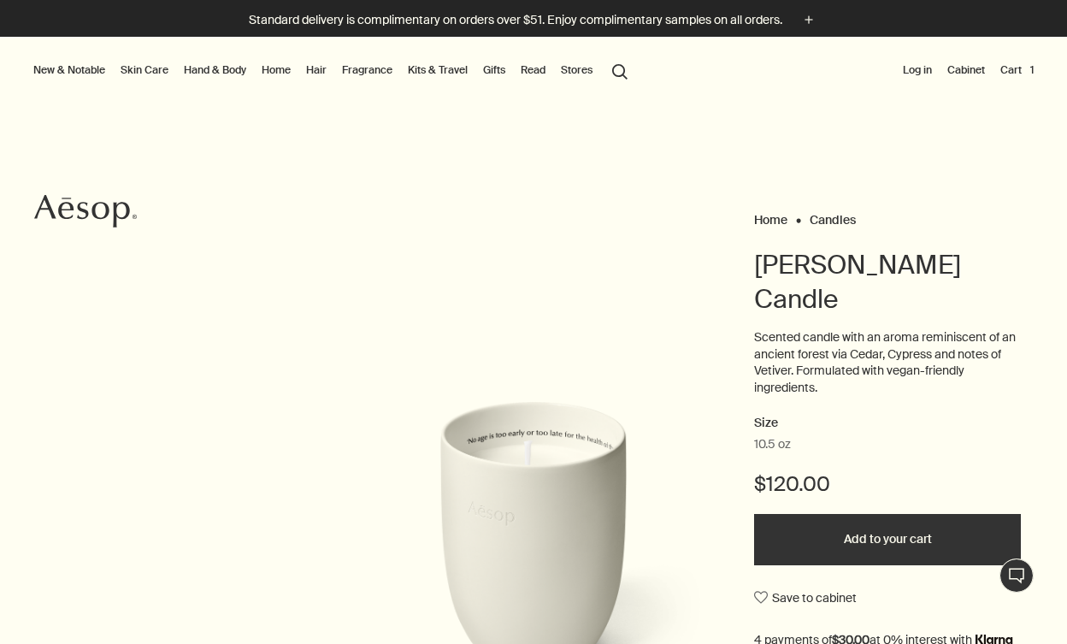
click at [838, 221] on link "Candles" at bounding box center [832, 219] width 46 height 15
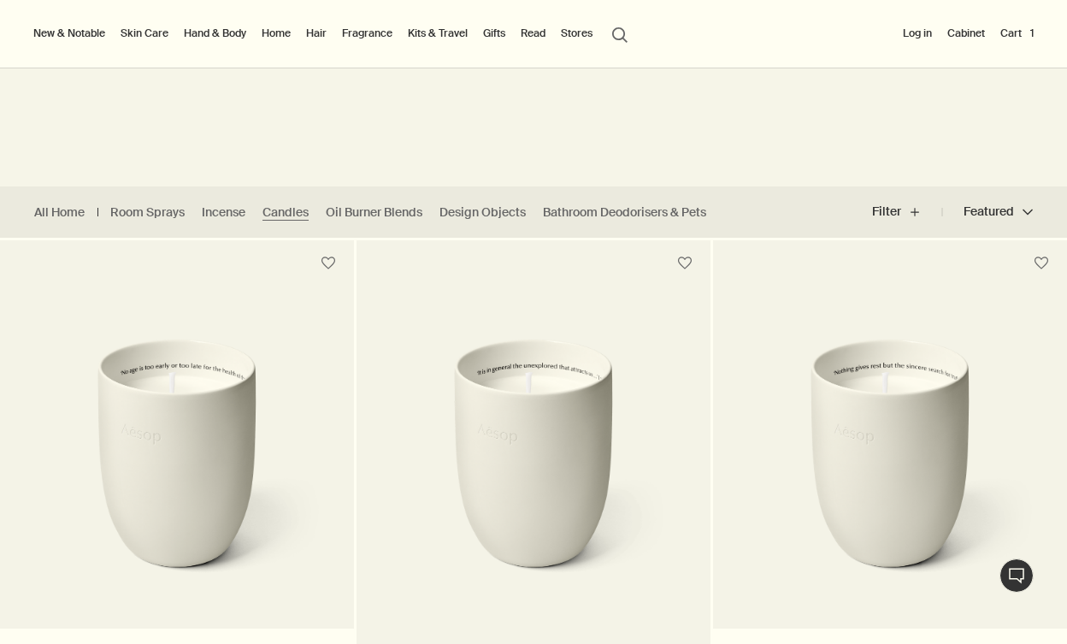
scroll to position [297, 0]
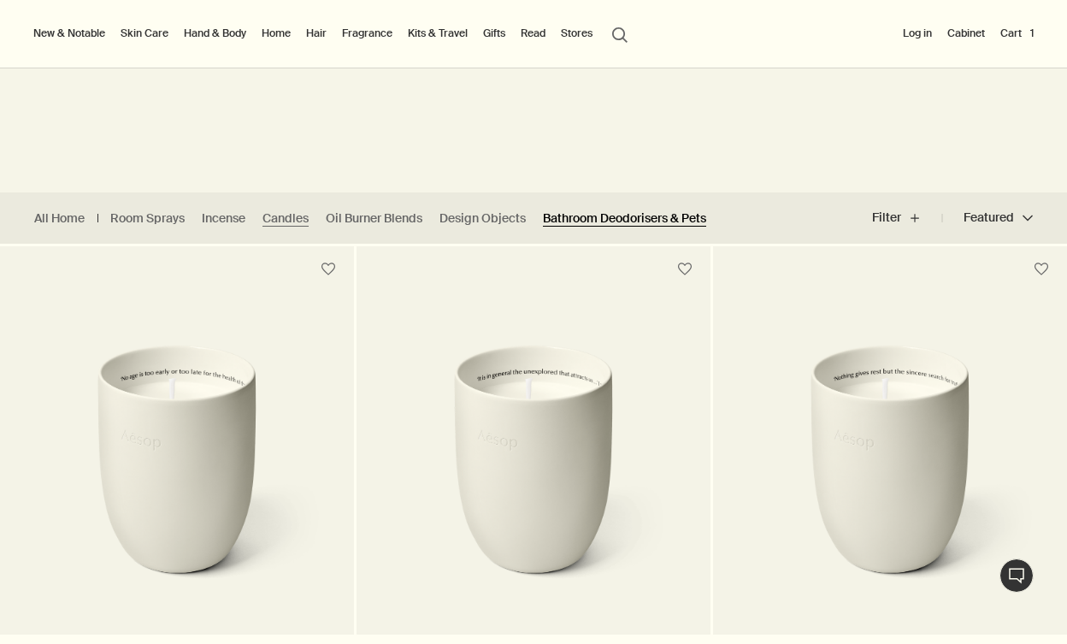
click at [568, 215] on link "Bathroom Deodorisers & Pets" at bounding box center [624, 218] width 163 height 16
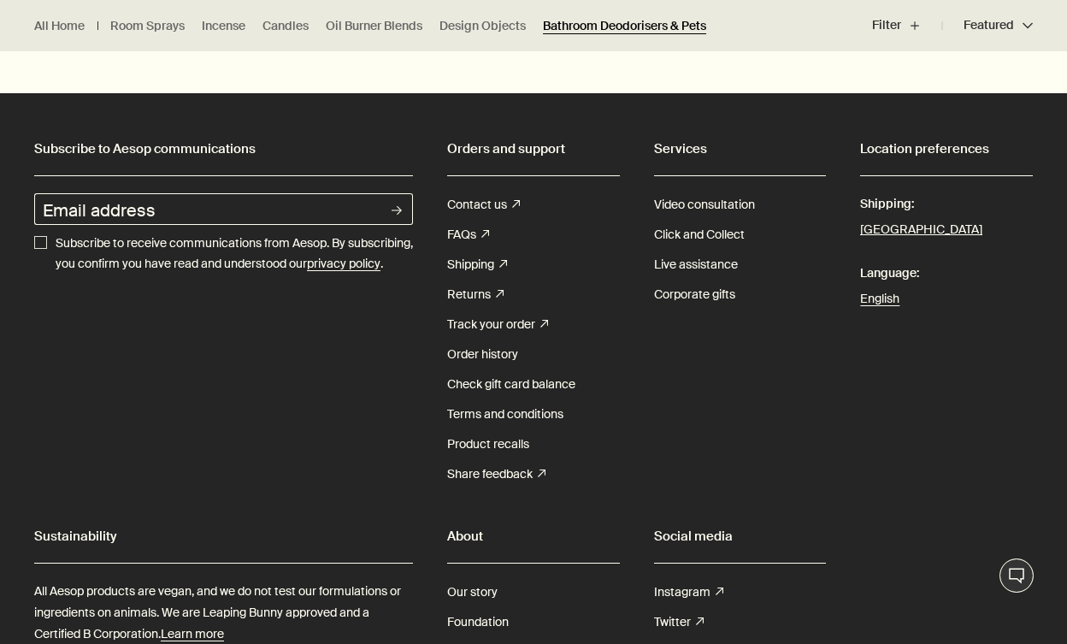
scroll to position [1720, 0]
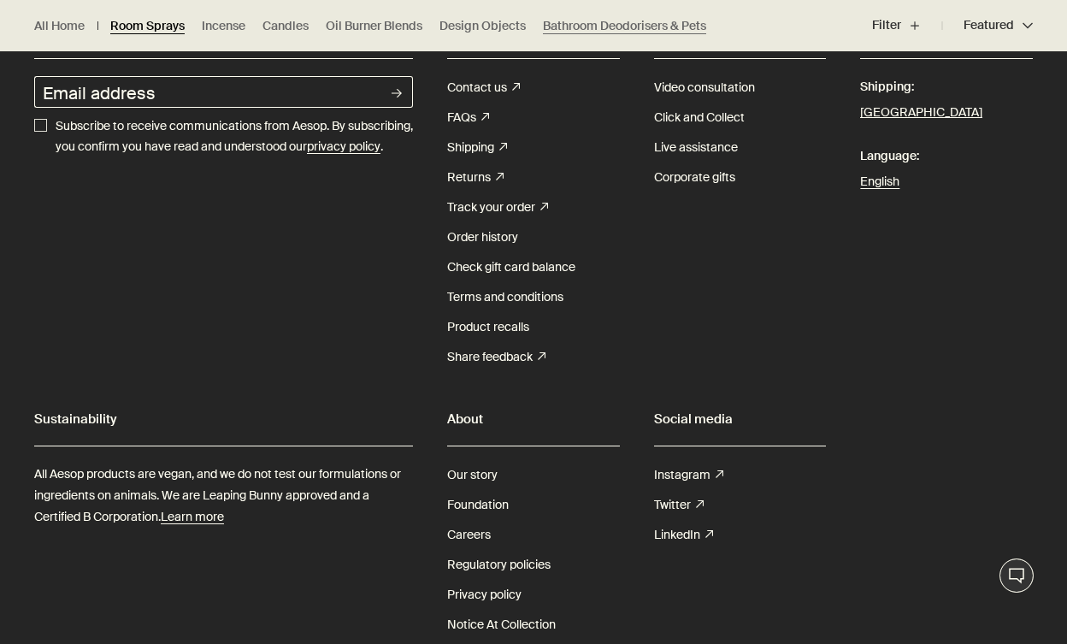
click at [166, 29] on link "Room Sprays" at bounding box center [147, 26] width 74 height 16
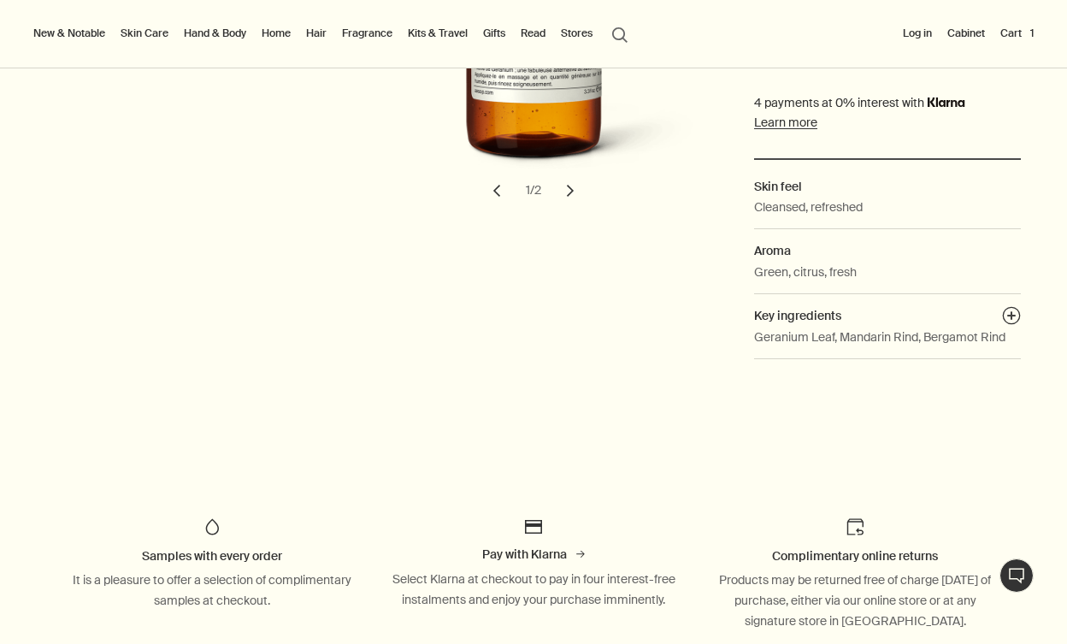
scroll to position [550, 0]
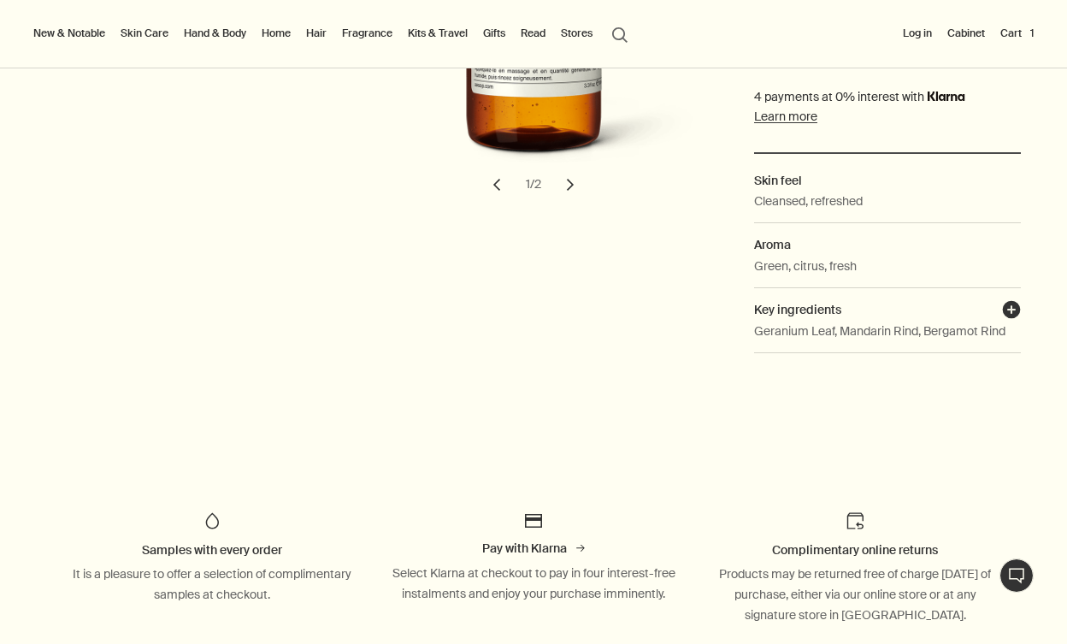
click at [1012, 315] on button "plusAndCloseWithCircle" at bounding box center [1011, 312] width 19 height 24
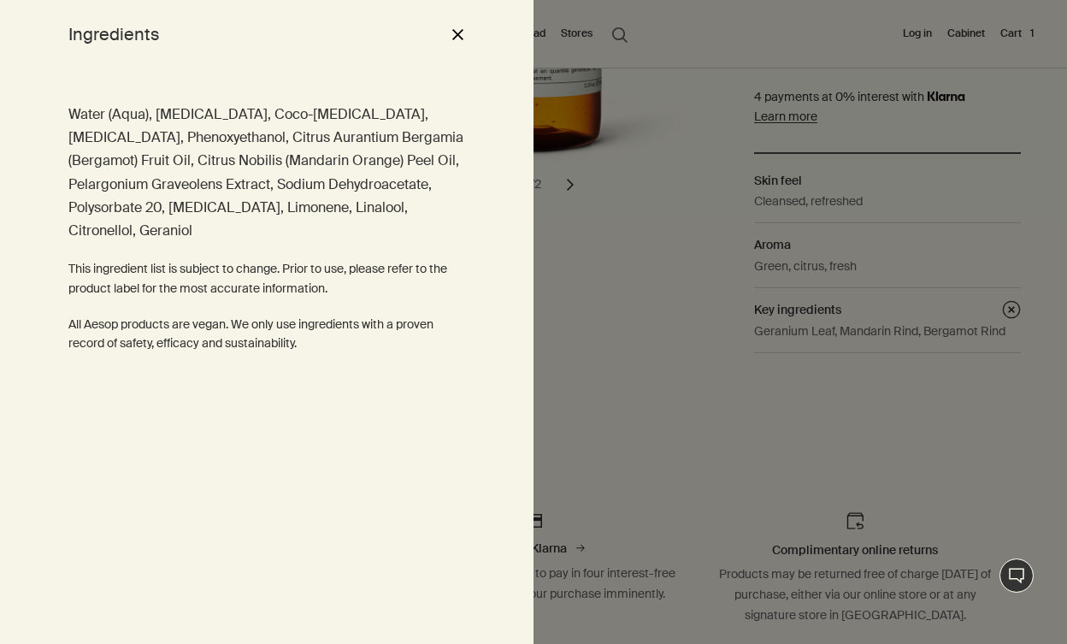
click at [617, 305] on div at bounding box center [533, 322] width 1067 height 644
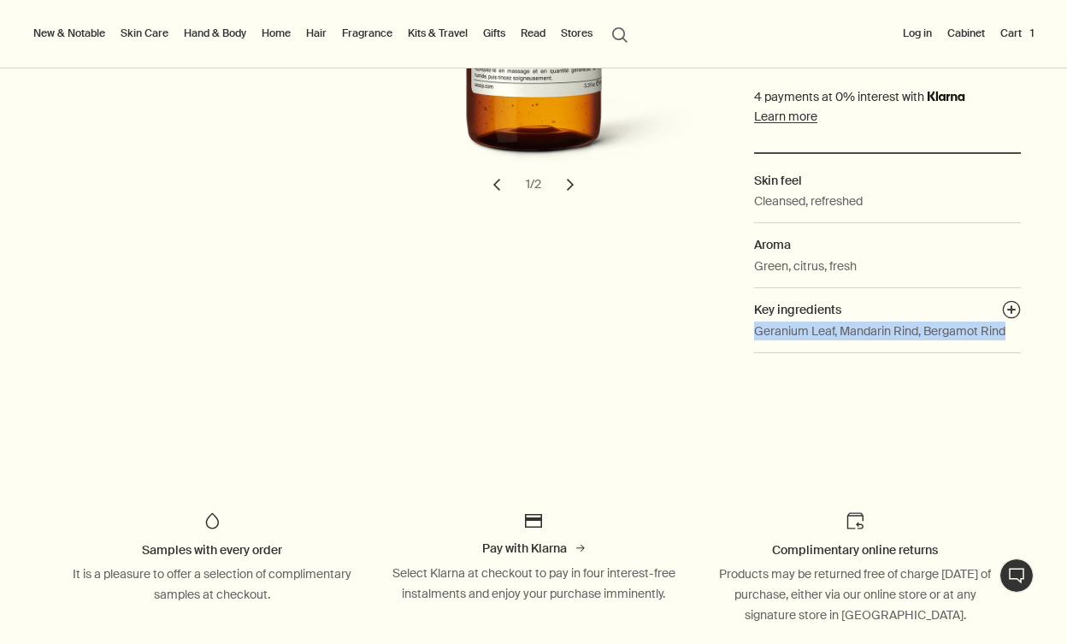
drag, startPoint x: 748, startPoint y: 333, endPoint x: 946, endPoint y: 348, distance: 198.8
click at [946, 348] on div "Body & Hand Body Cleansers & Scrubs Geranium Leaf Body Cleanser Notable formula…" at bounding box center [533, 11] width 1067 height 707
copy p "Geranium Leaf, Mandarin Rind, Bergamot Rind"
